Goal: Transaction & Acquisition: Purchase product/service

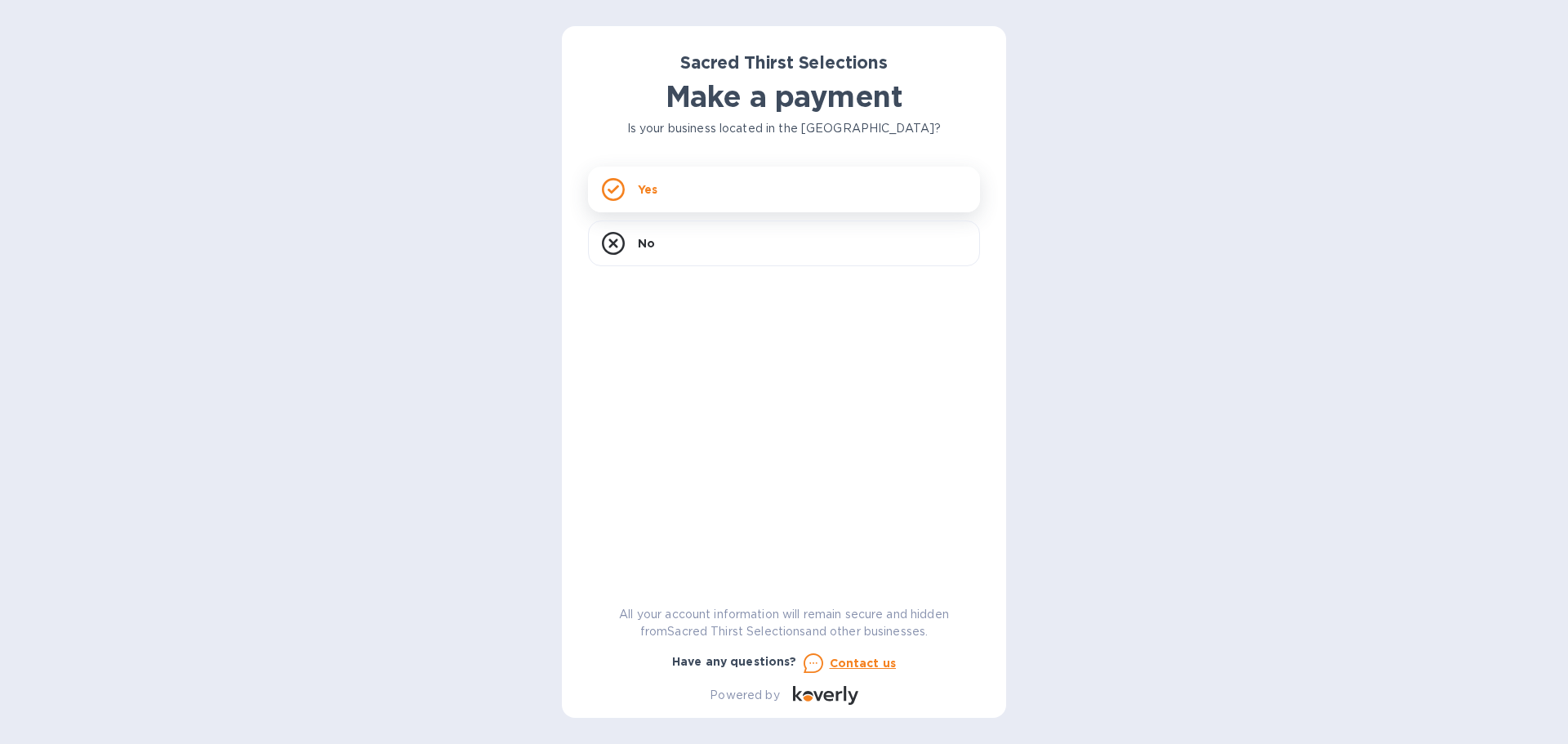
click at [707, 193] on div "Yes" at bounding box center [784, 189] width 392 height 46
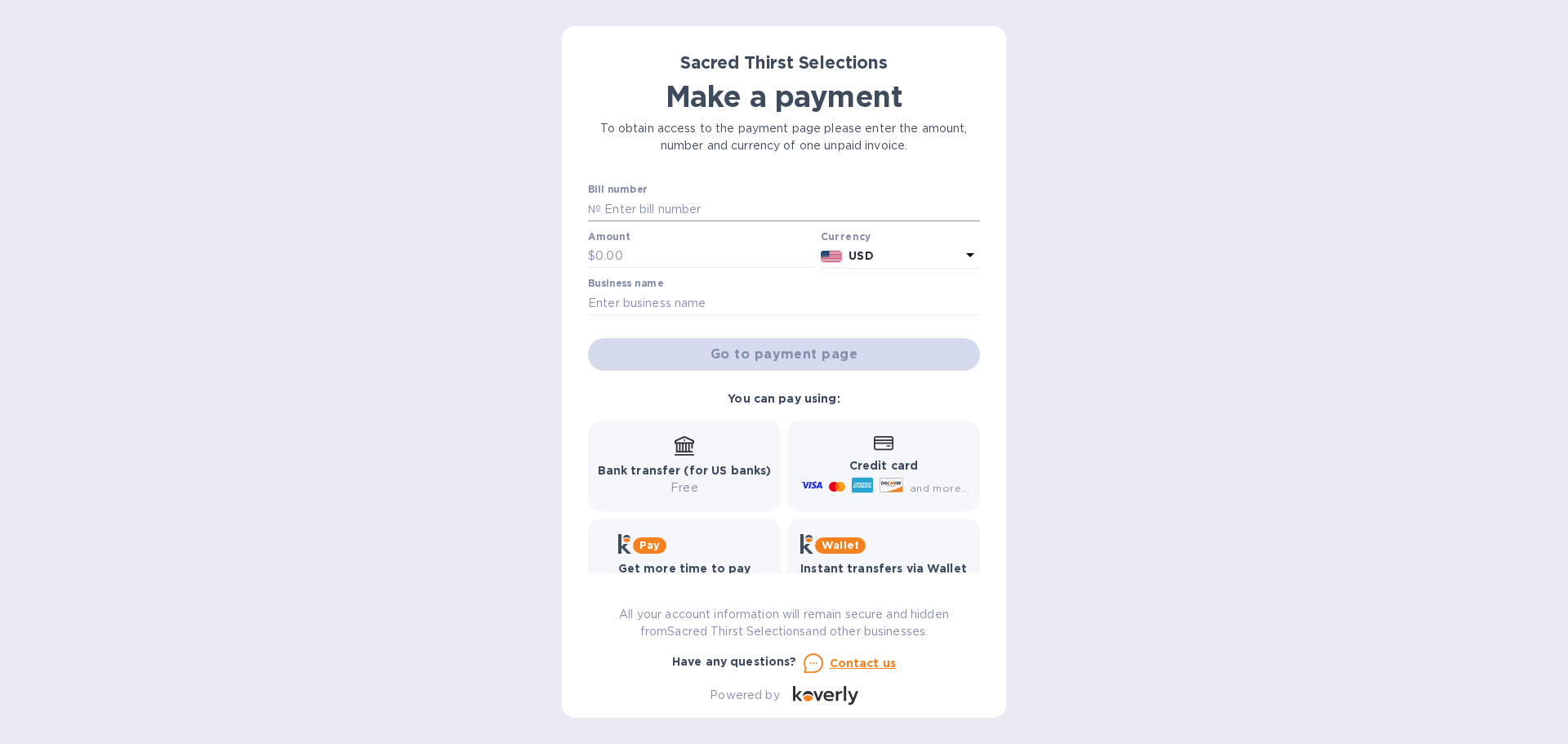
click at [706, 212] on input "text" at bounding box center [790, 209] width 379 height 25
type input "53398"
type input "1,380.70"
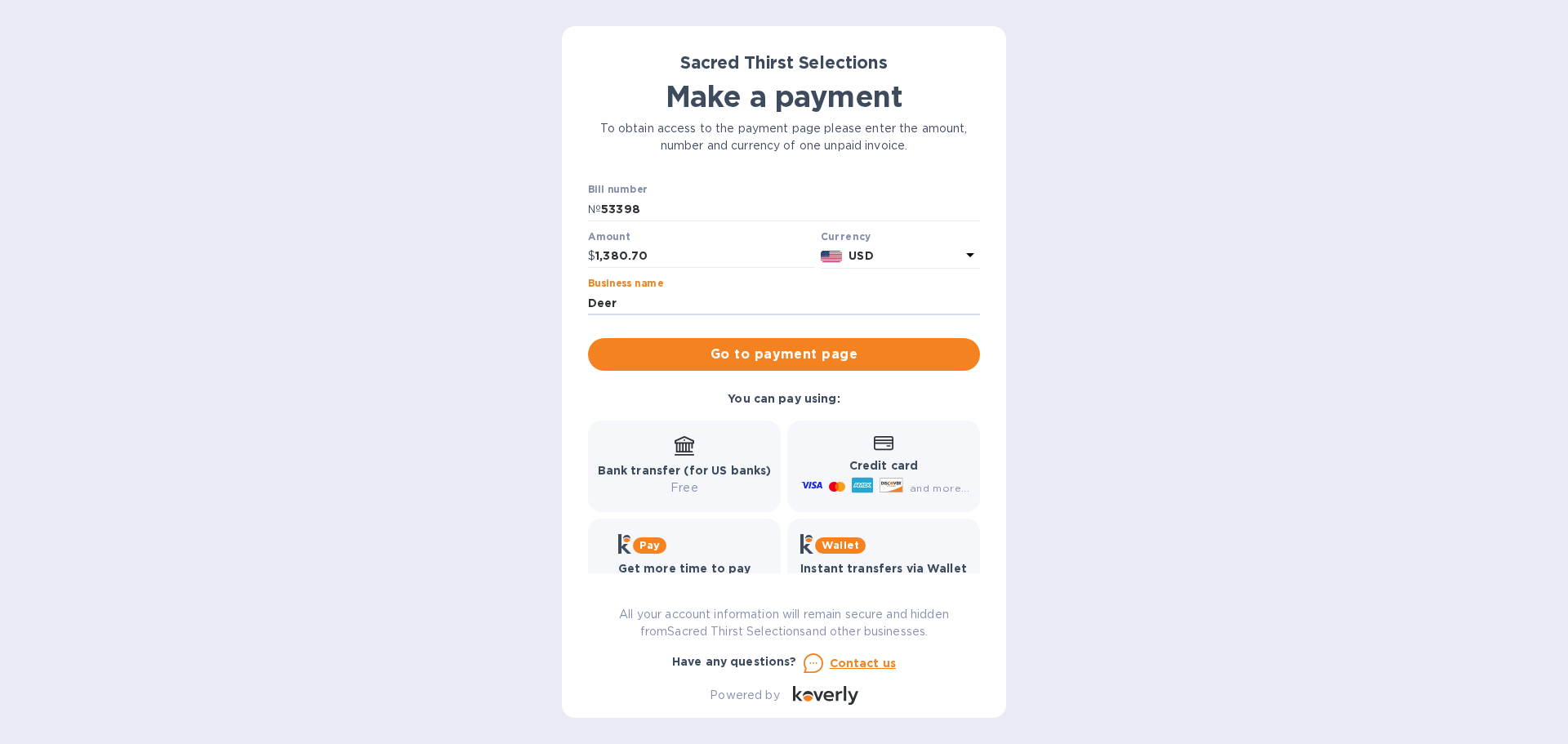
type input "Deer Park Wine & Spirits"
click at [734, 357] on span "Go to payment page" at bounding box center [784, 355] width 366 height 20
